Goal: Find specific page/section: Find specific page/section

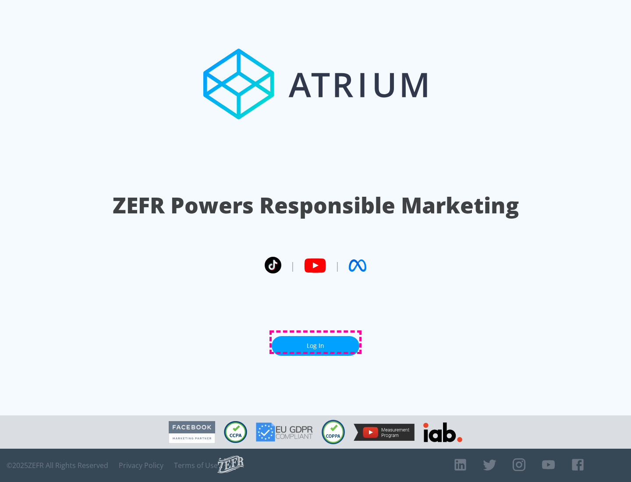
click at [315, 342] on link "Log In" at bounding box center [316, 346] width 88 height 20
